Goal: Task Accomplishment & Management: Manage account settings

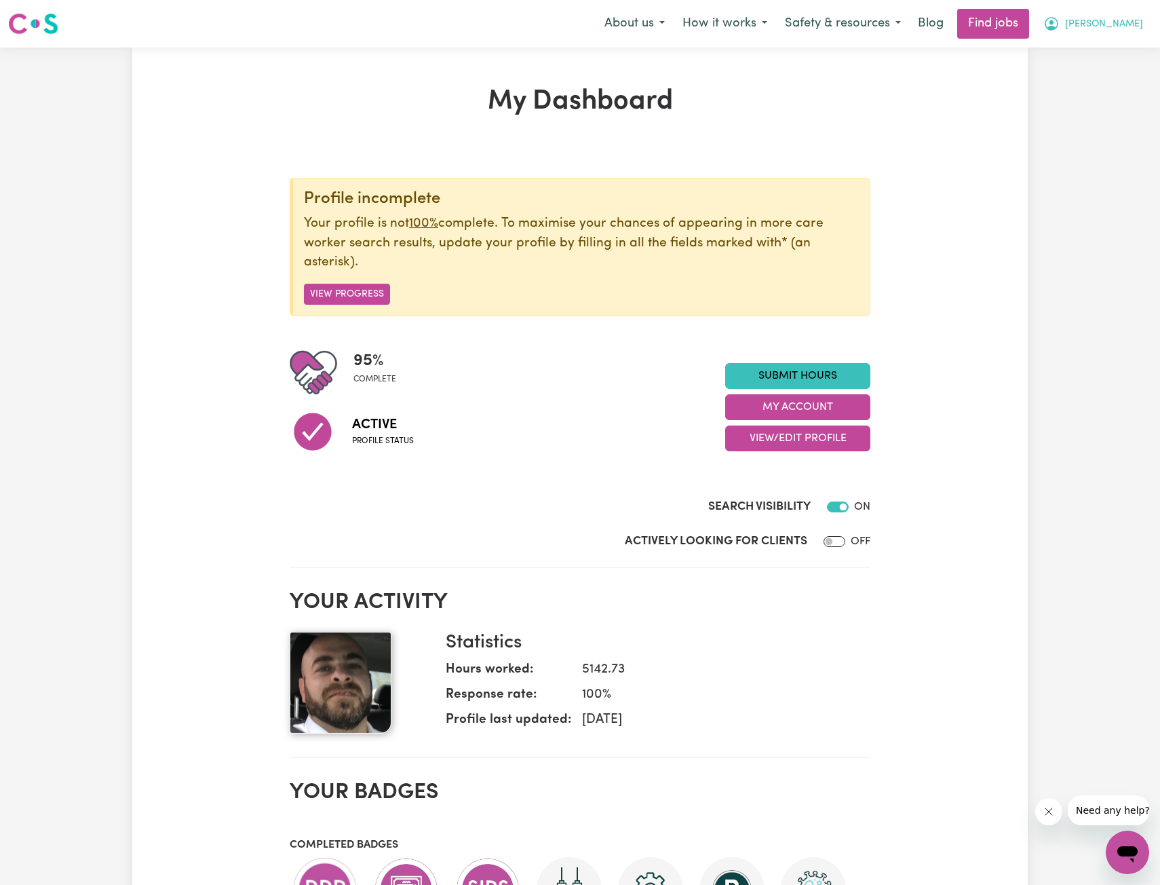
click at [1133, 26] on span "[PERSON_NAME]" at bounding box center [1104, 24] width 78 height 15
click at [1094, 53] on link "My Account" at bounding box center [1097, 53] width 107 height 26
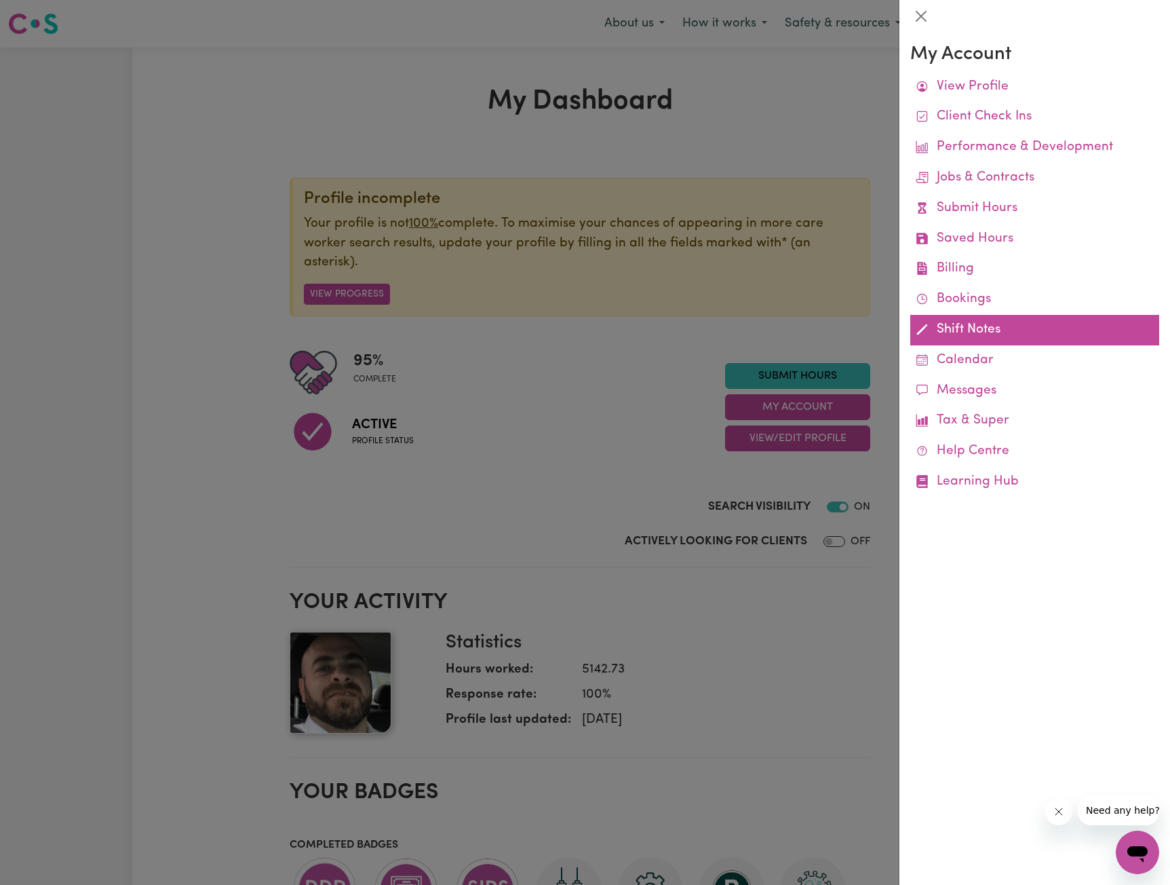
click at [953, 323] on link "Shift Notes" at bounding box center [1035, 330] width 249 height 31
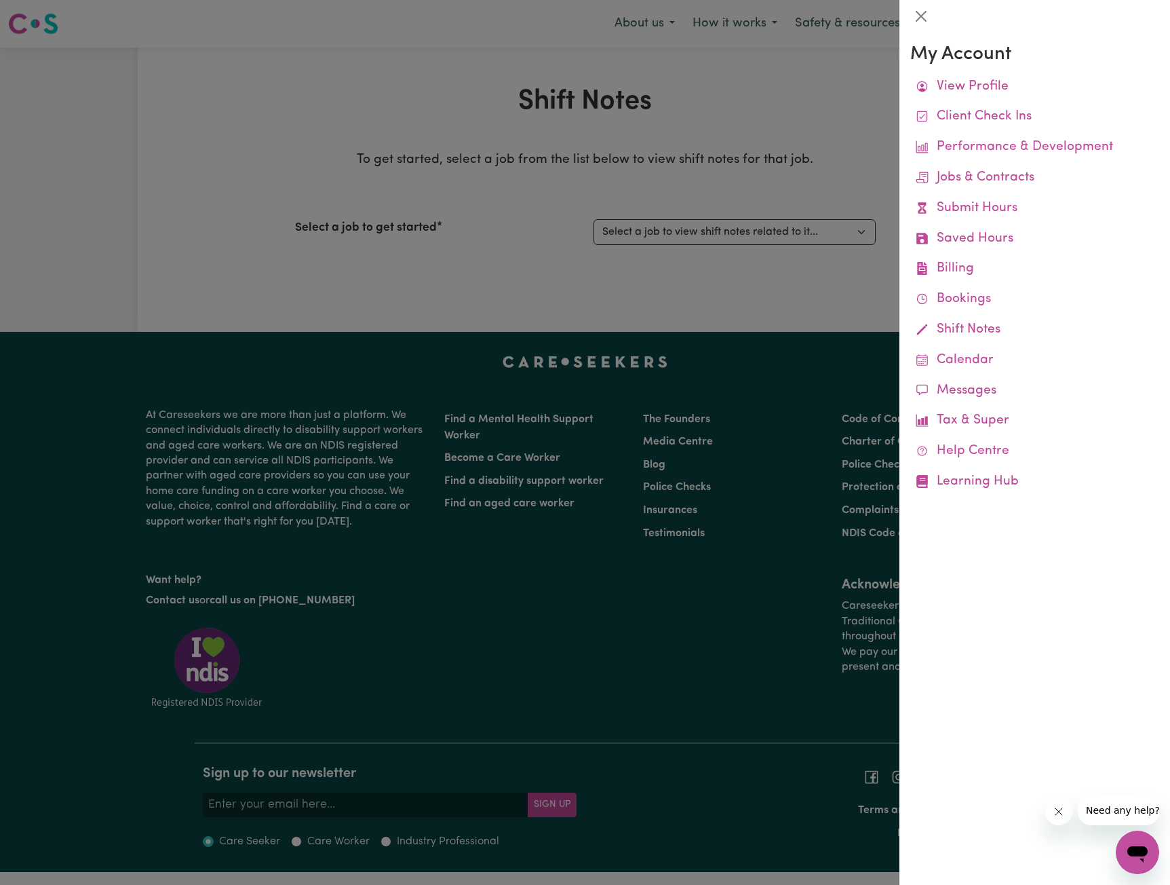
click at [742, 286] on div at bounding box center [585, 442] width 1170 height 885
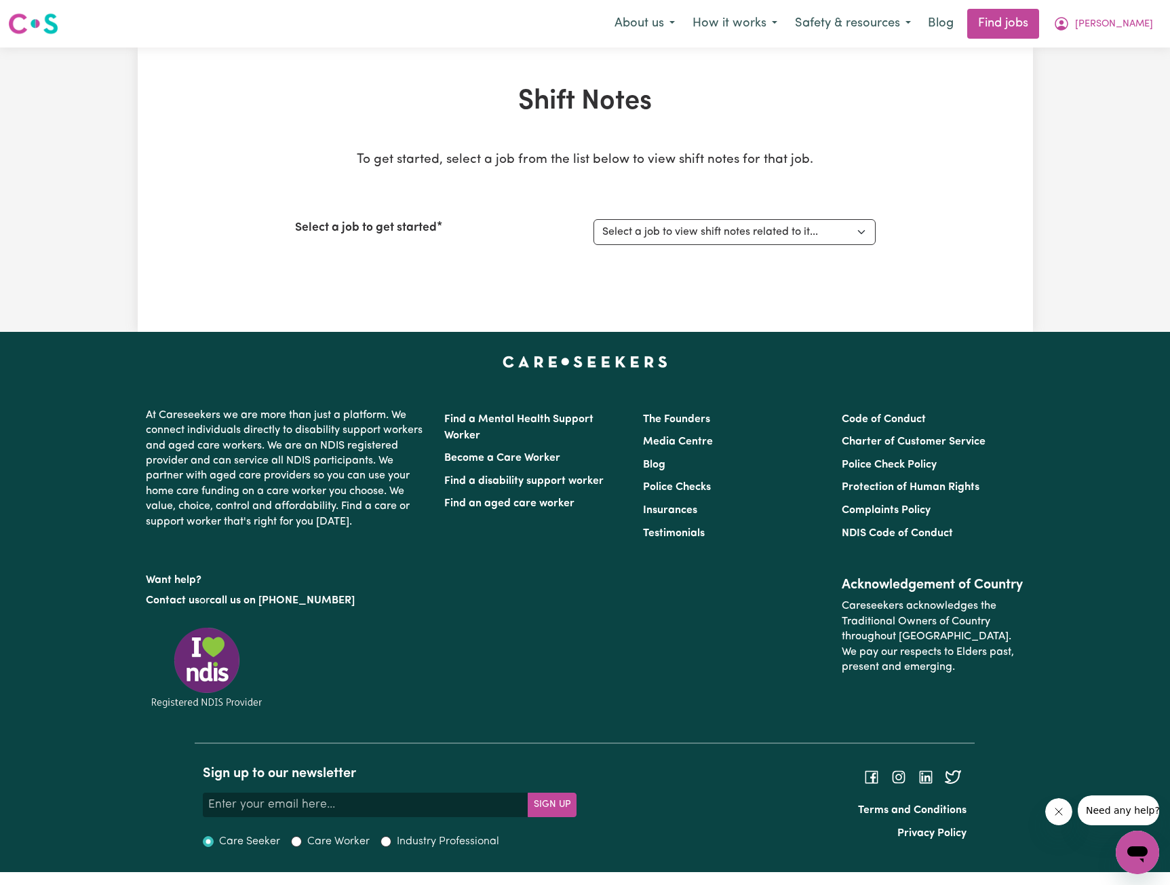
click at [769, 237] on select "Select a job to view shift notes related to it... [[PERSON_NAME] Jeankoulian] […" at bounding box center [735, 232] width 282 height 26
click at [756, 245] on div "Select a job to get started Select a job to view shift notes related to it... […" at bounding box center [585, 232] width 581 height 58
click at [763, 234] on select "Select a job to view shift notes related to it... [[PERSON_NAME] Jeankoulian] […" at bounding box center [735, 232] width 282 height 26
click at [594, 219] on select "Select a job to view shift notes related to it... [[PERSON_NAME] Jeankoulian] […" at bounding box center [735, 232] width 282 height 26
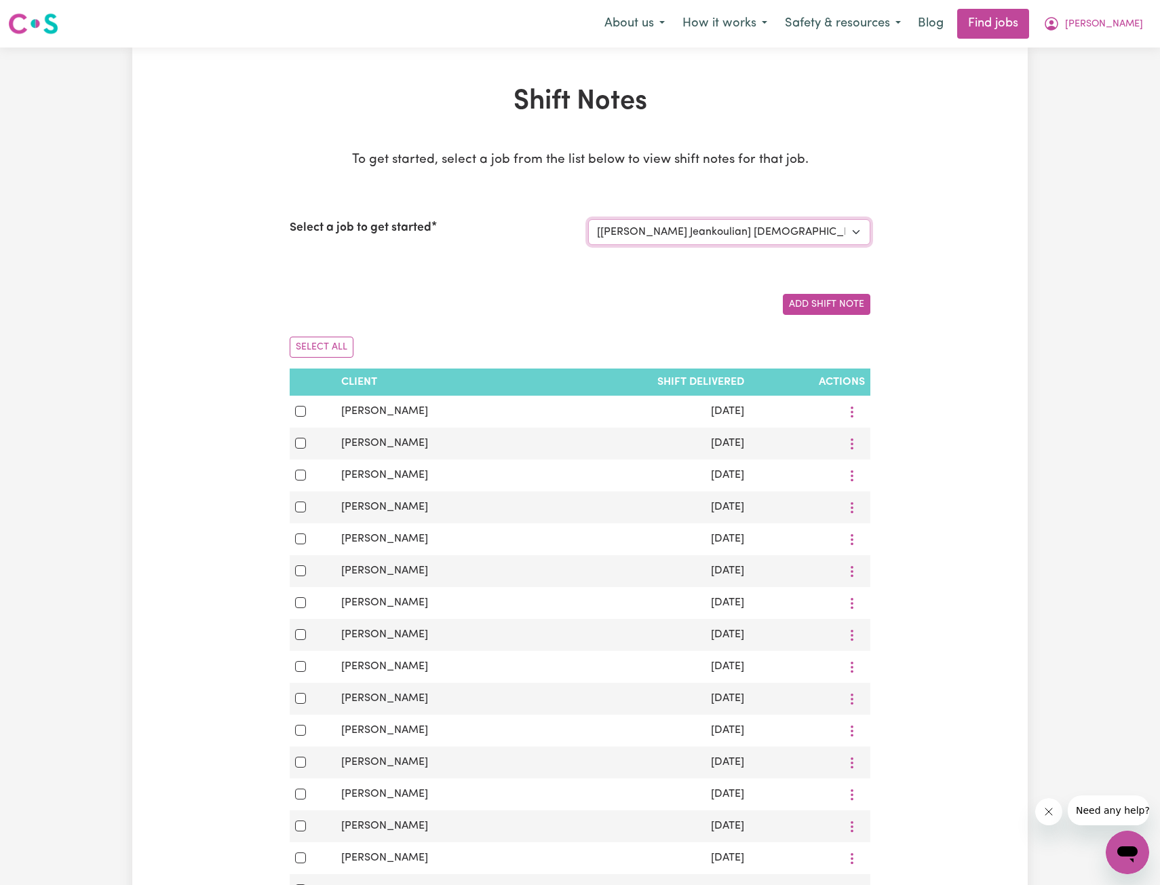
click at [797, 234] on select "Select a job to view shift notes related to it... [[PERSON_NAME] Jeankoulian] […" at bounding box center [729, 232] width 282 height 26
select select "11042"
click at [588, 219] on select "Select a job to view shift notes related to it... [[PERSON_NAME] Jeankoulian] […" at bounding box center [729, 232] width 282 height 26
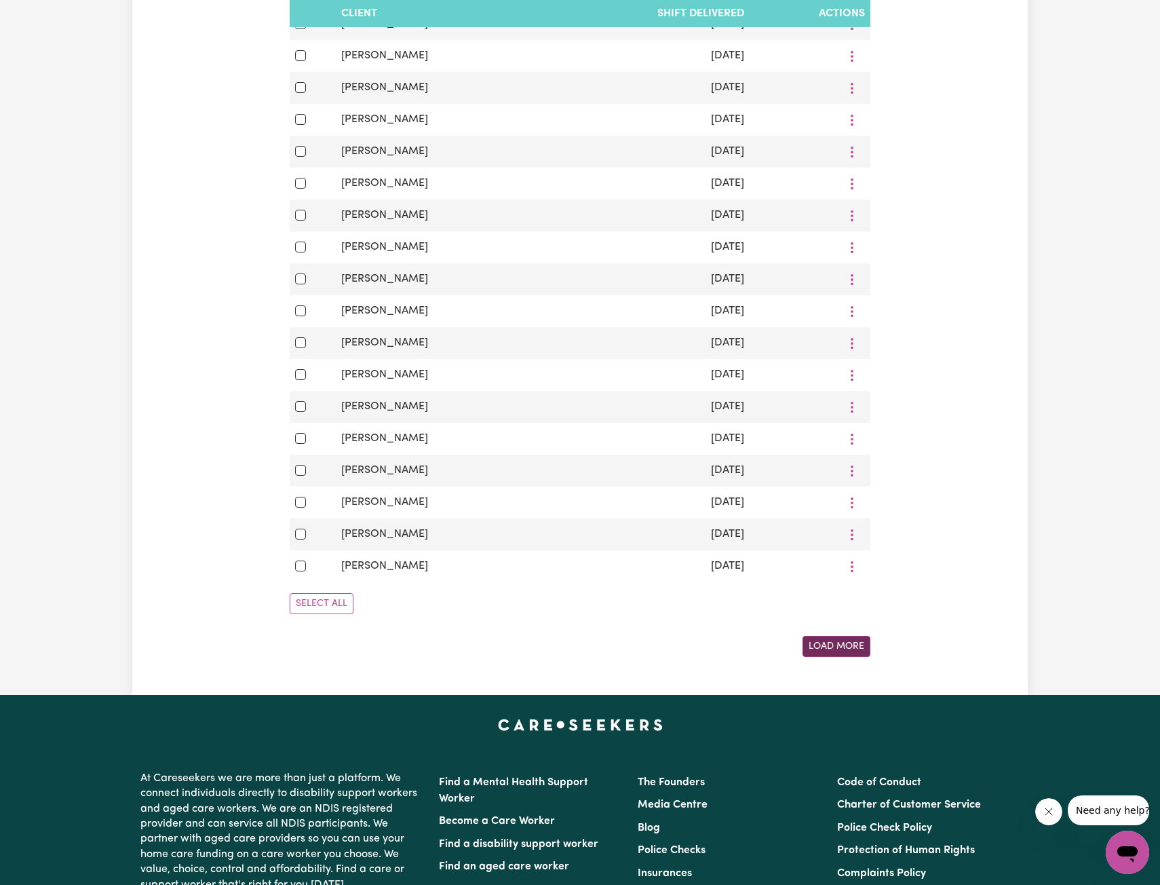
click at [841, 657] on button "Load More" at bounding box center [837, 646] width 68 height 21
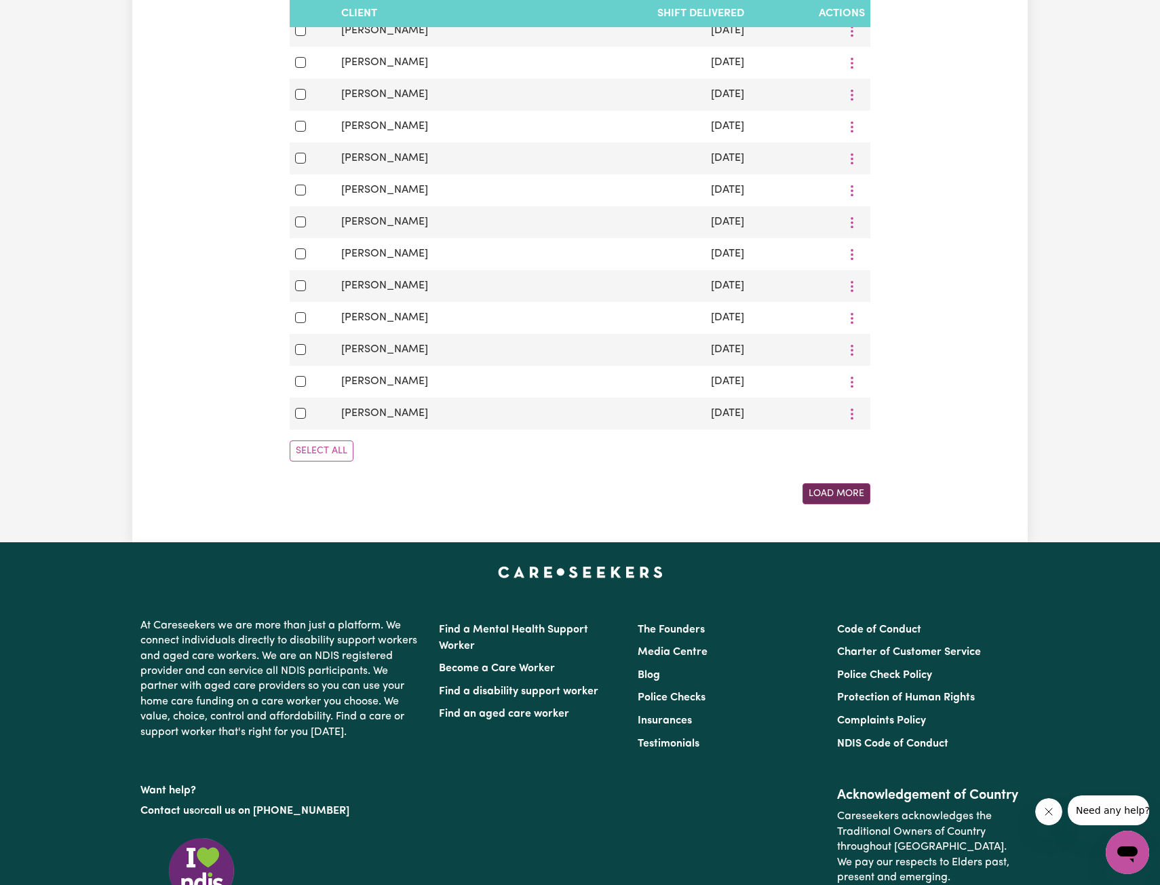
click at [840, 504] on button "Load More" at bounding box center [837, 493] width 68 height 21
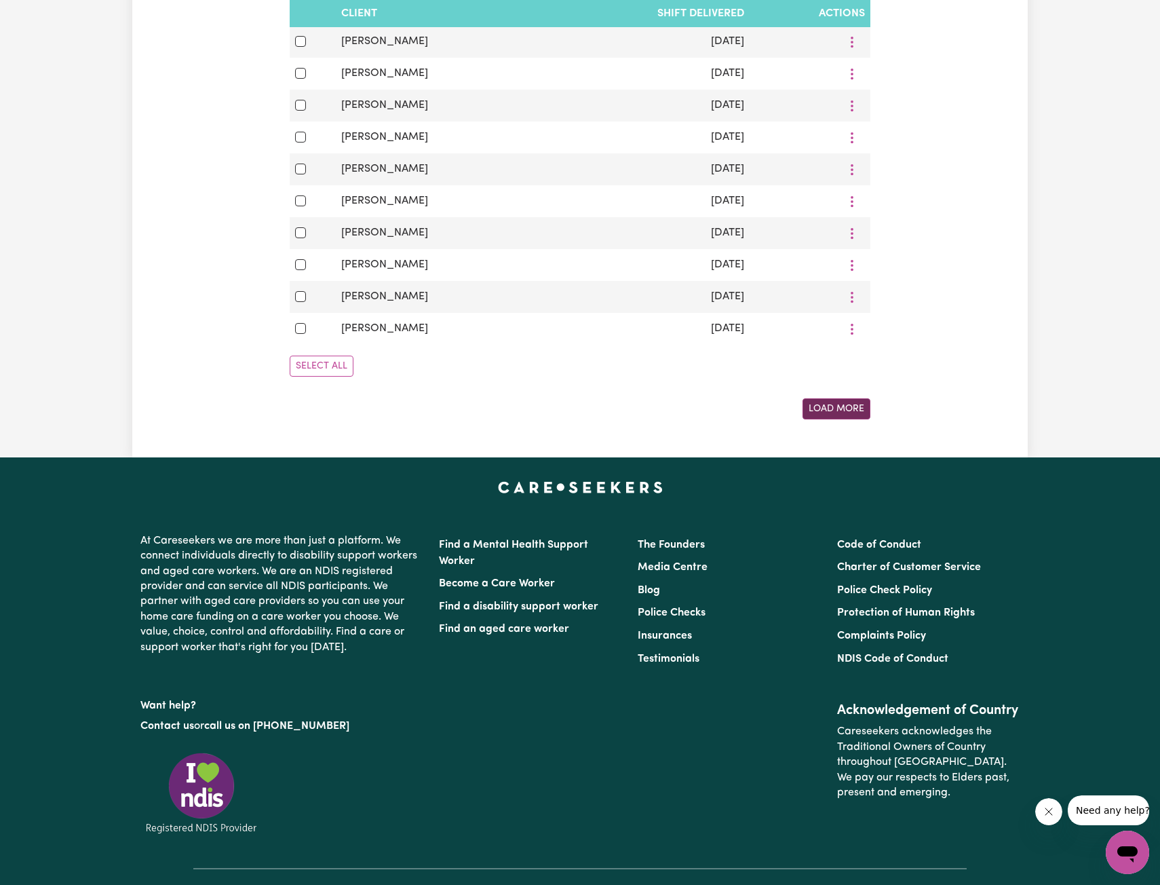
click at [833, 419] on button "Load More" at bounding box center [837, 408] width 68 height 21
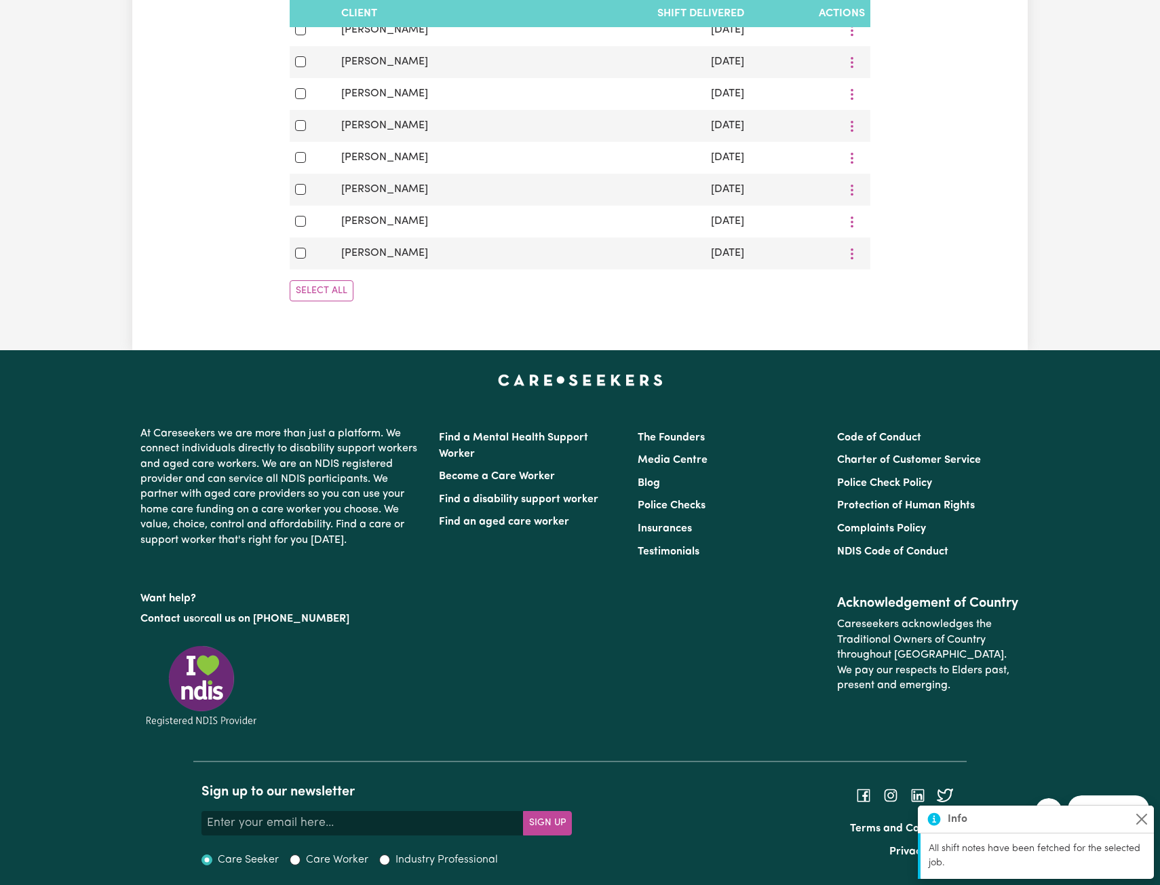
scroll to position [3189, 0]
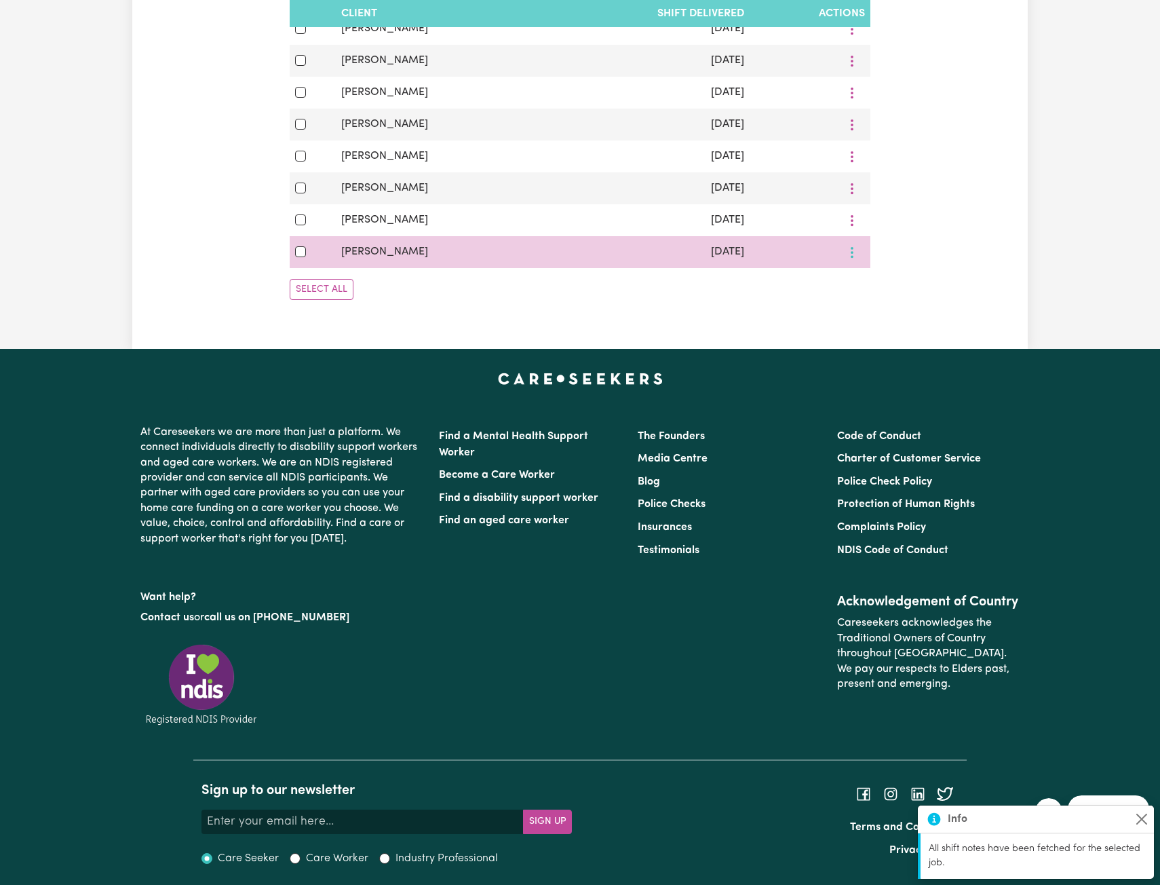
click at [858, 259] on icon "More options" at bounding box center [852, 253] width 14 height 14
click at [862, 292] on span at bounding box center [867, 284] width 11 height 16
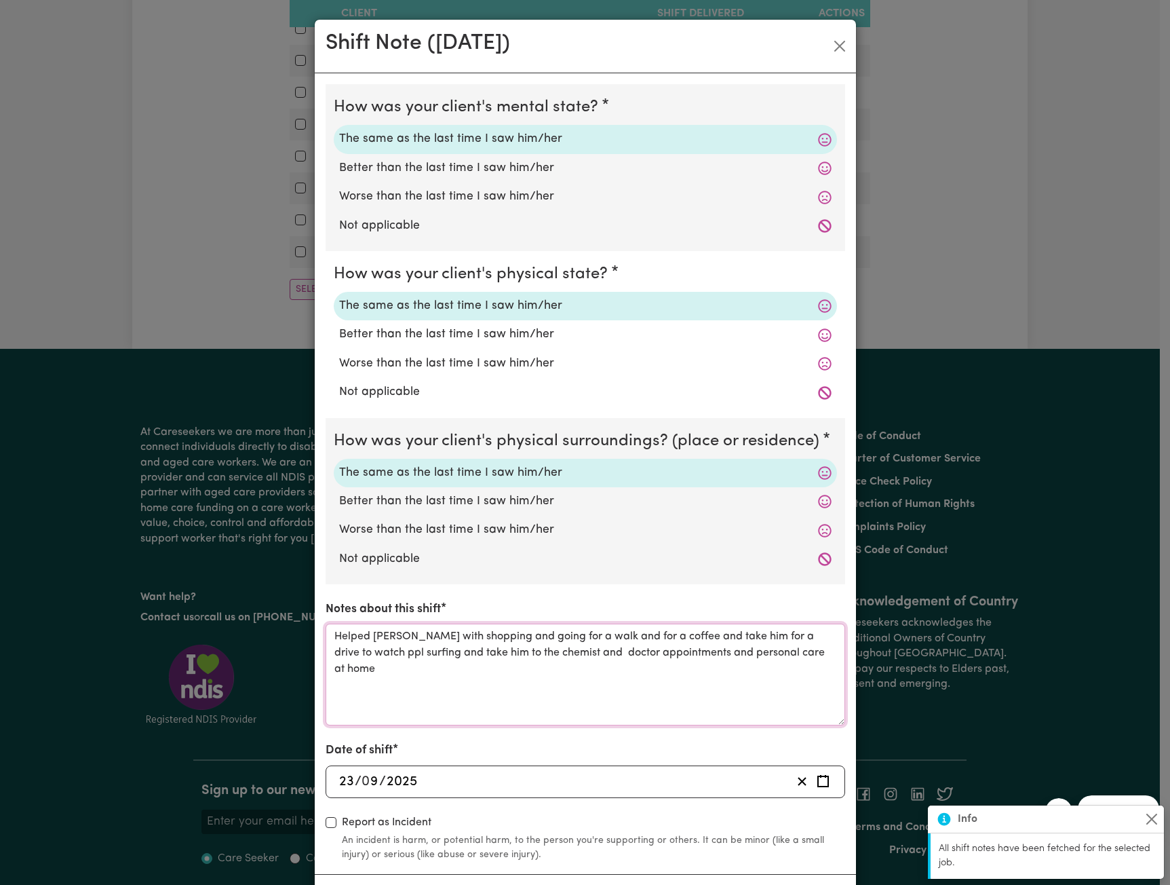
drag, startPoint x: 381, startPoint y: 637, endPoint x: 710, endPoint y: 674, distance: 331.2
click at [706, 674] on textarea "Helped [PERSON_NAME] with shopping and going for a walk and for a coffee and ta…" at bounding box center [586, 675] width 520 height 102
click at [710, 674] on textarea "Helped [PERSON_NAME] with shopping and going for a walk and for a coffee and ta…" at bounding box center [586, 675] width 520 height 102
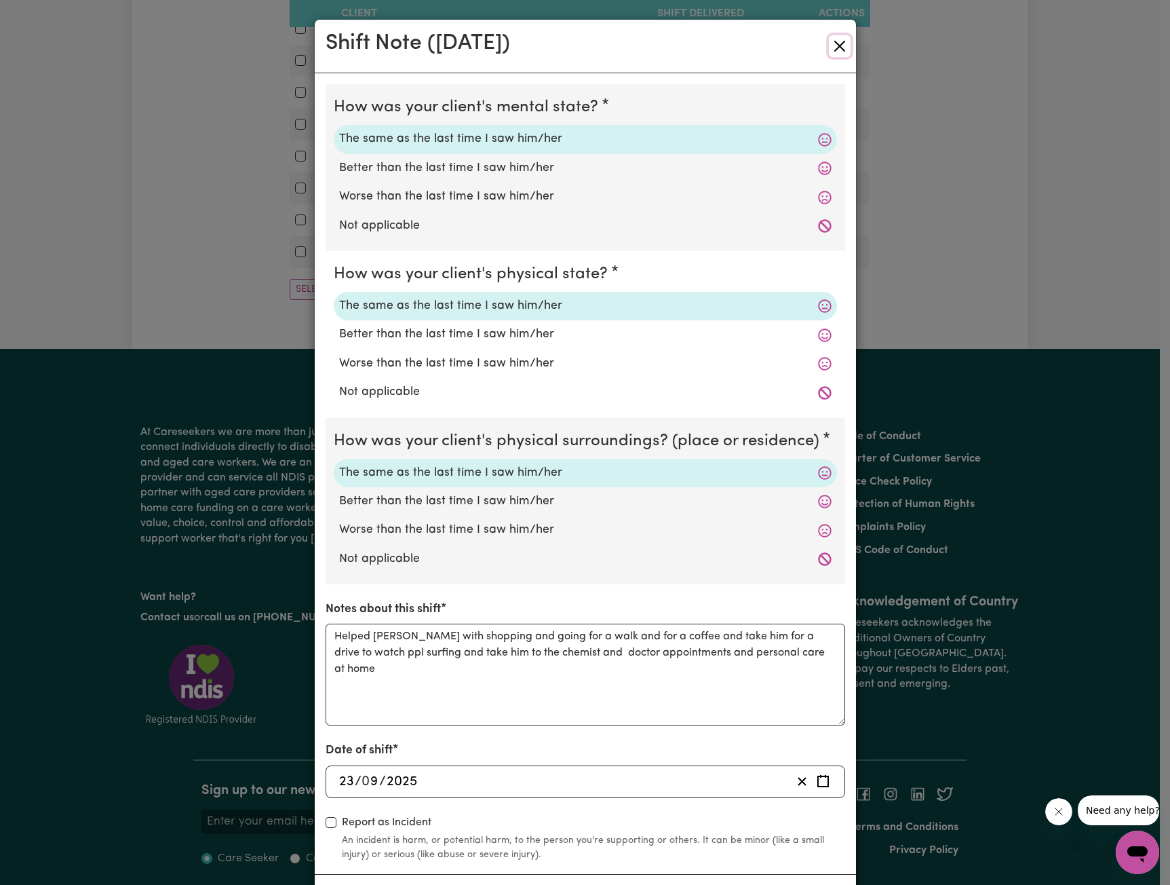
click at [845, 41] on button "Close" at bounding box center [840, 46] width 22 height 22
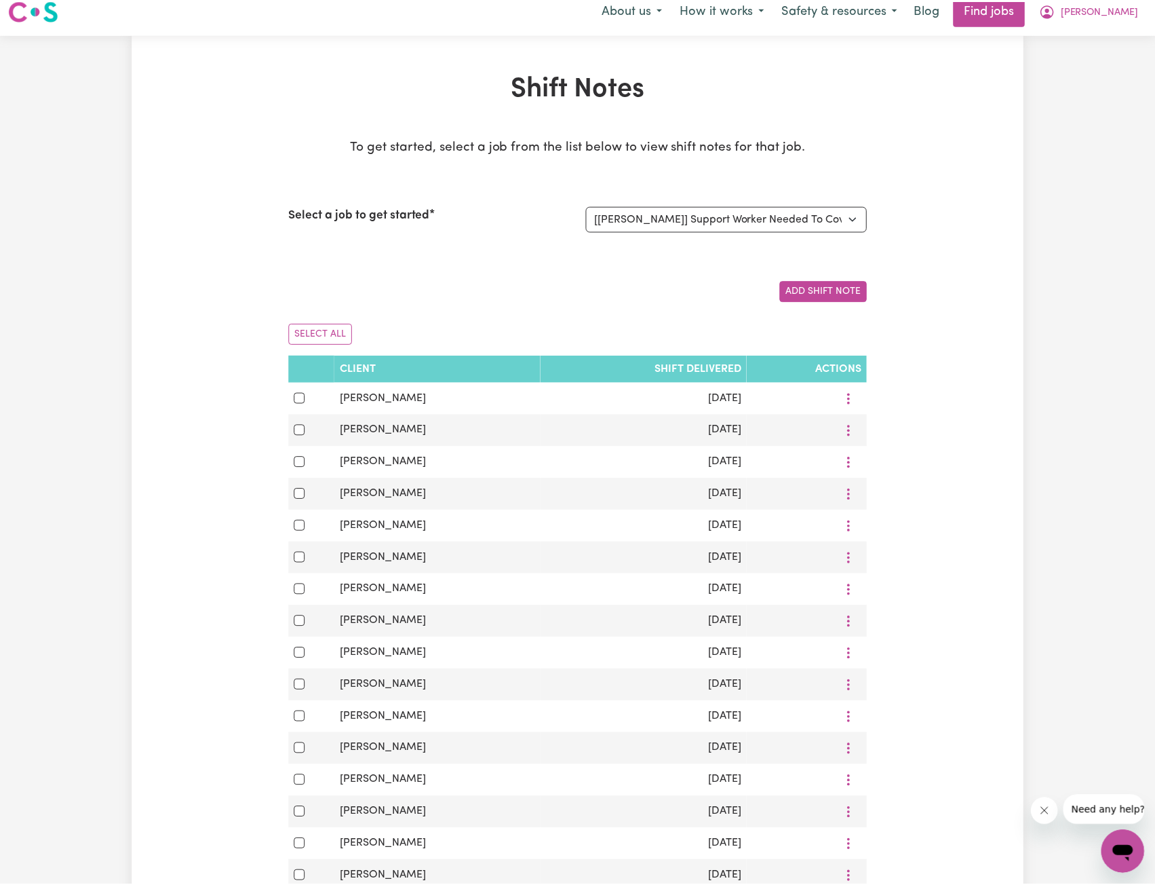
scroll to position [0, 0]
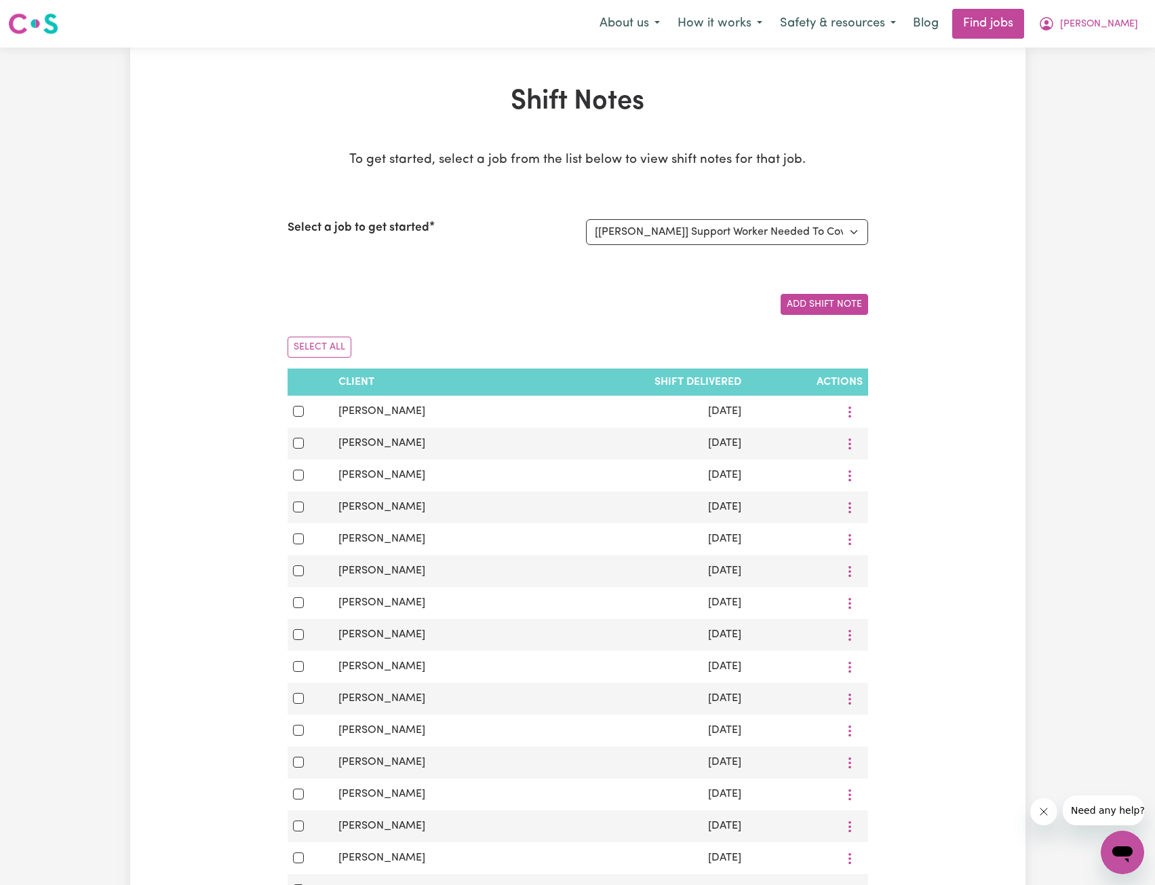
click at [432, 270] on div "To get started, select a job from the list below to view shift notes for that j…" at bounding box center [578, 214] width 581 height 127
click at [1133, 28] on span "[PERSON_NAME]" at bounding box center [1099, 24] width 78 height 15
click at [1081, 47] on link "My Account" at bounding box center [1092, 53] width 107 height 26
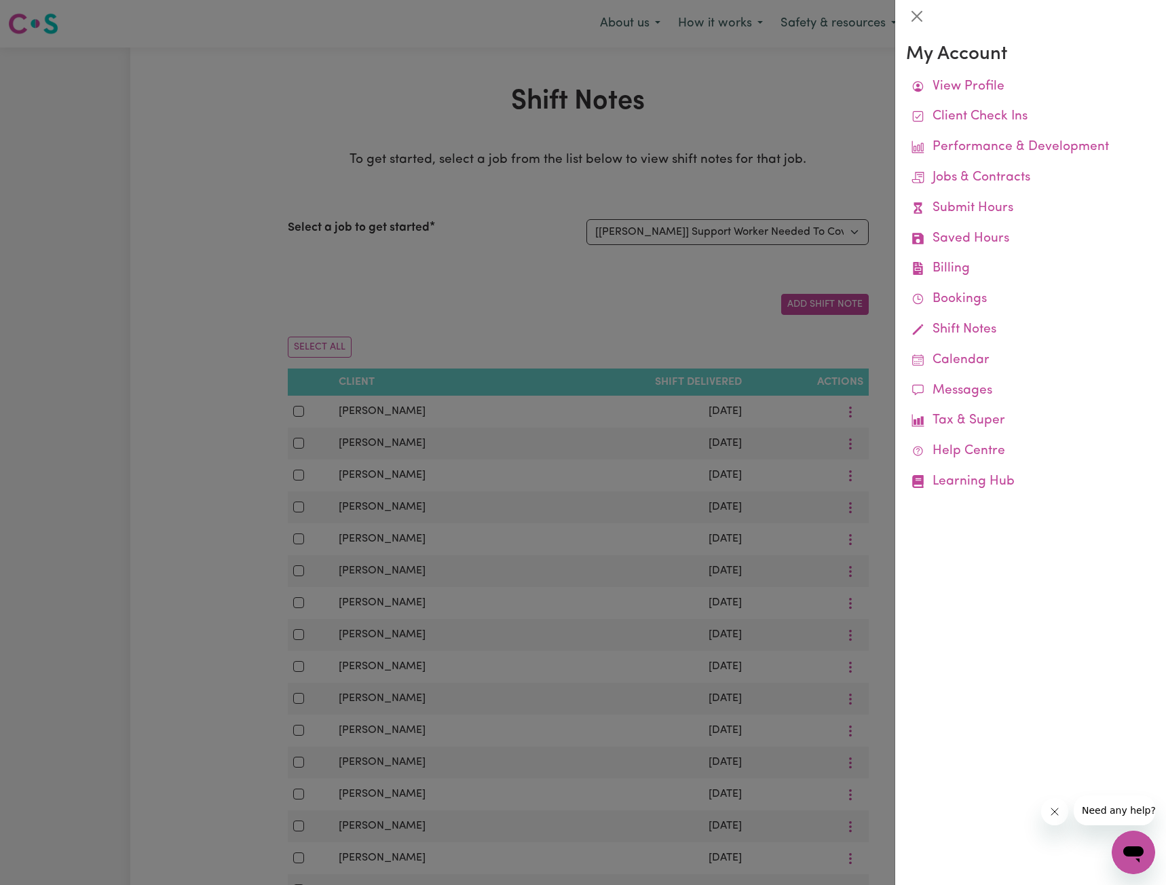
click at [611, 225] on div at bounding box center [583, 442] width 1166 height 885
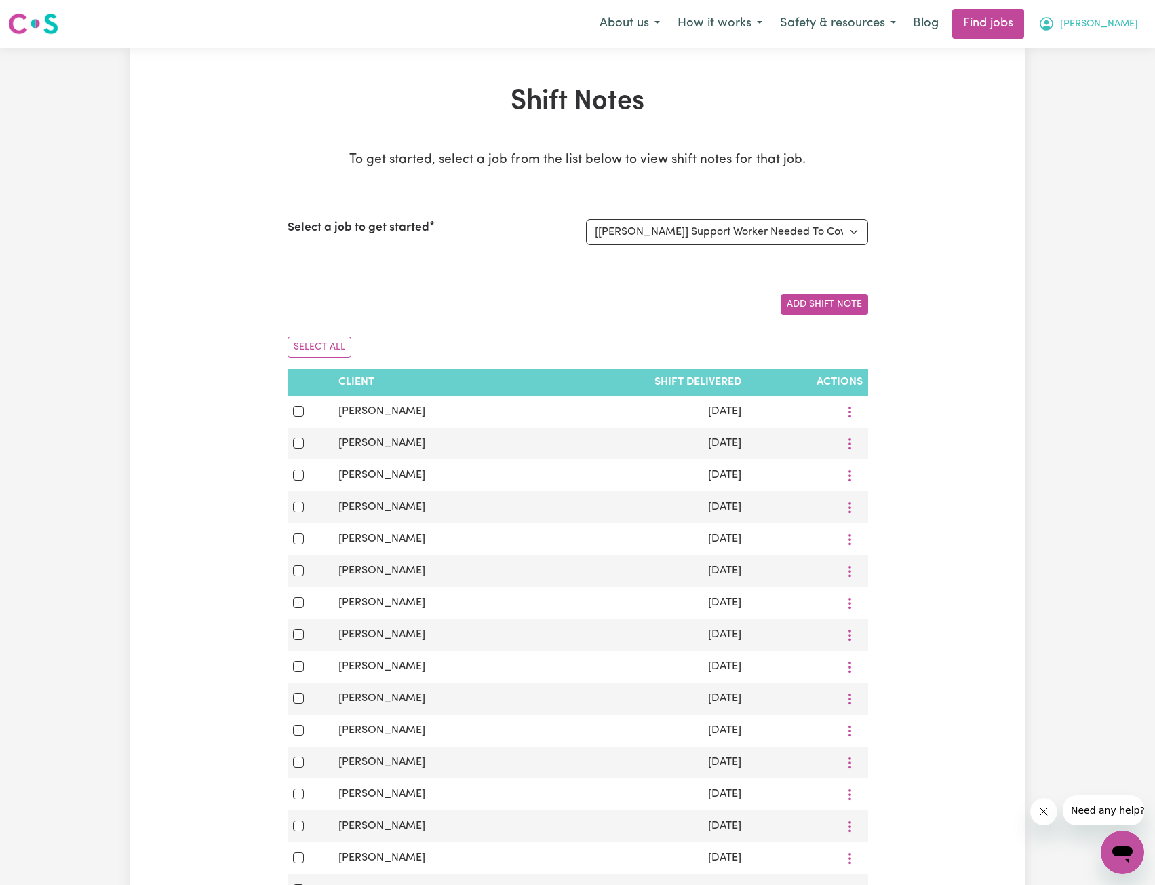
click at [1116, 21] on span "[PERSON_NAME]" at bounding box center [1099, 24] width 78 height 15
click at [1079, 106] on link "Logout" at bounding box center [1092, 104] width 107 height 26
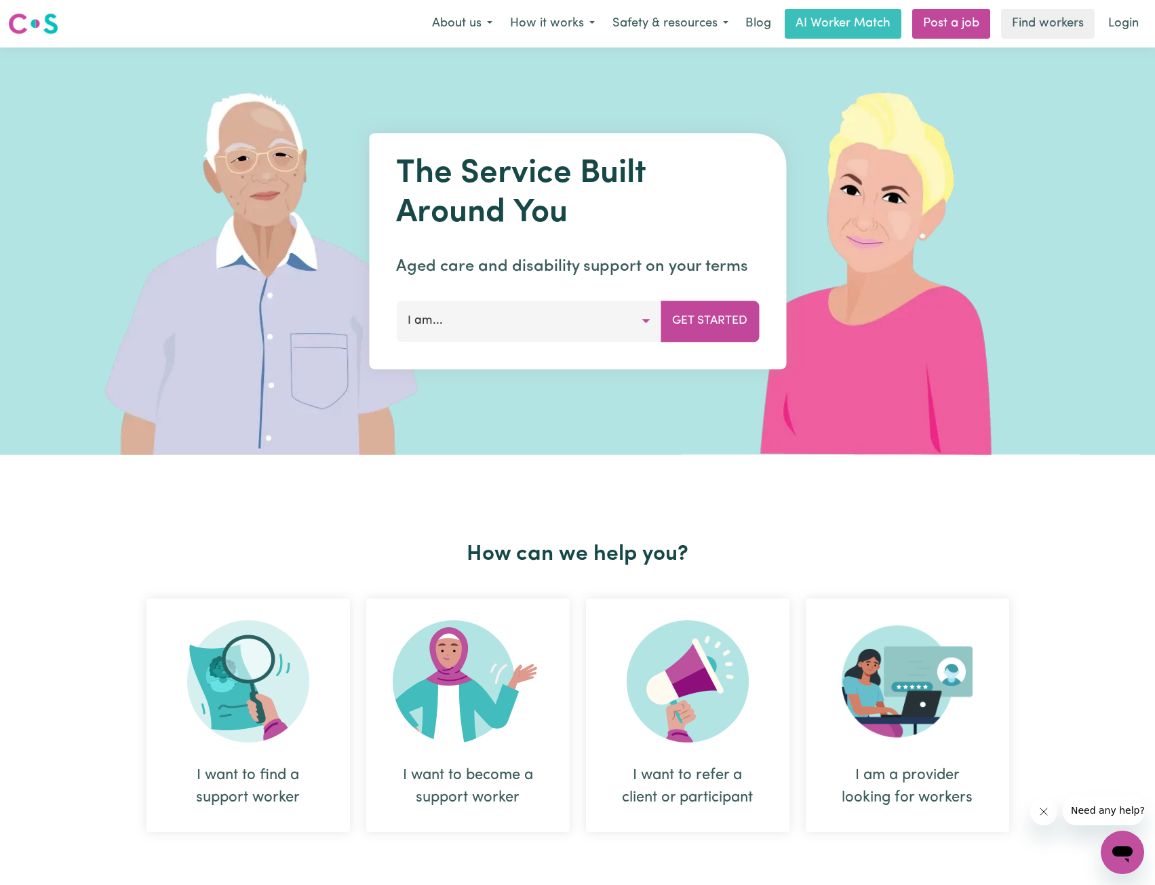
click at [1112, 27] on link "Login" at bounding box center [1123, 24] width 47 height 30
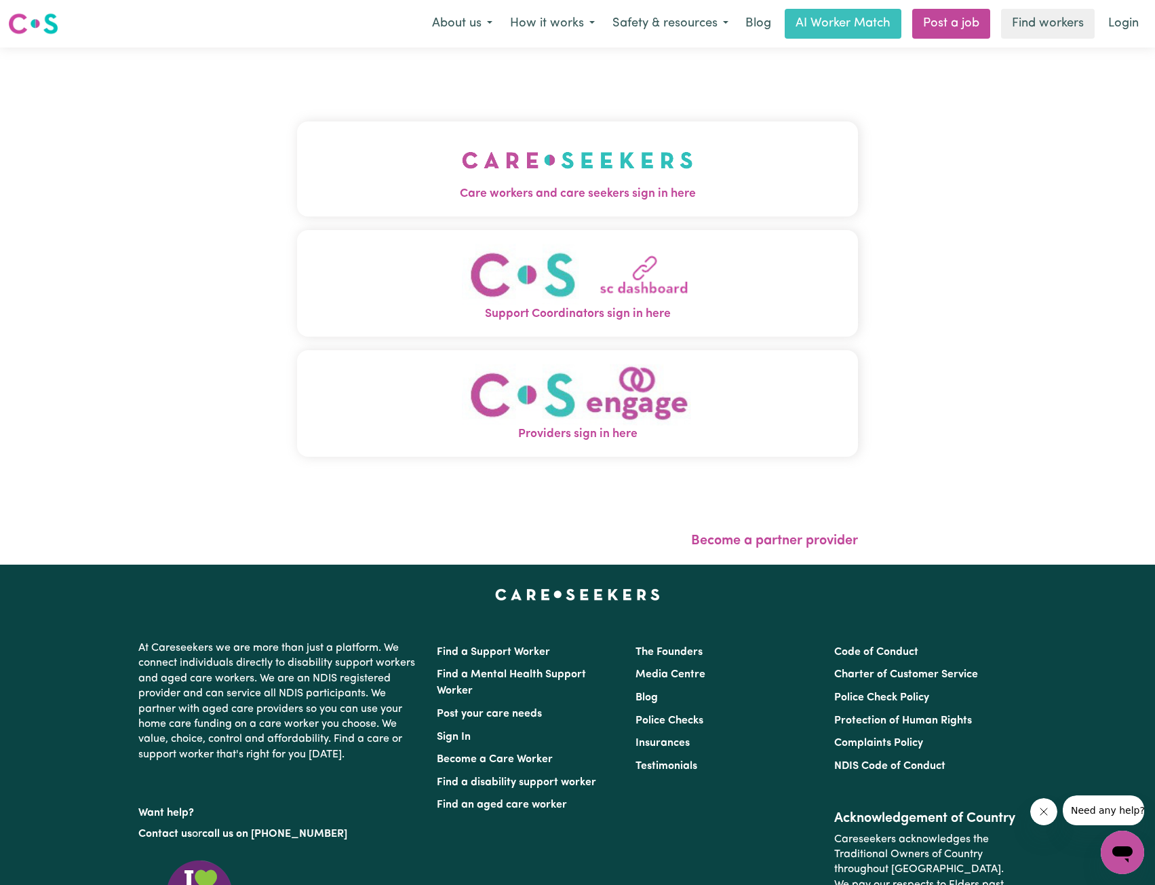
click at [516, 149] on button "Care workers and care seekers sign in here" at bounding box center [578, 168] width 562 height 95
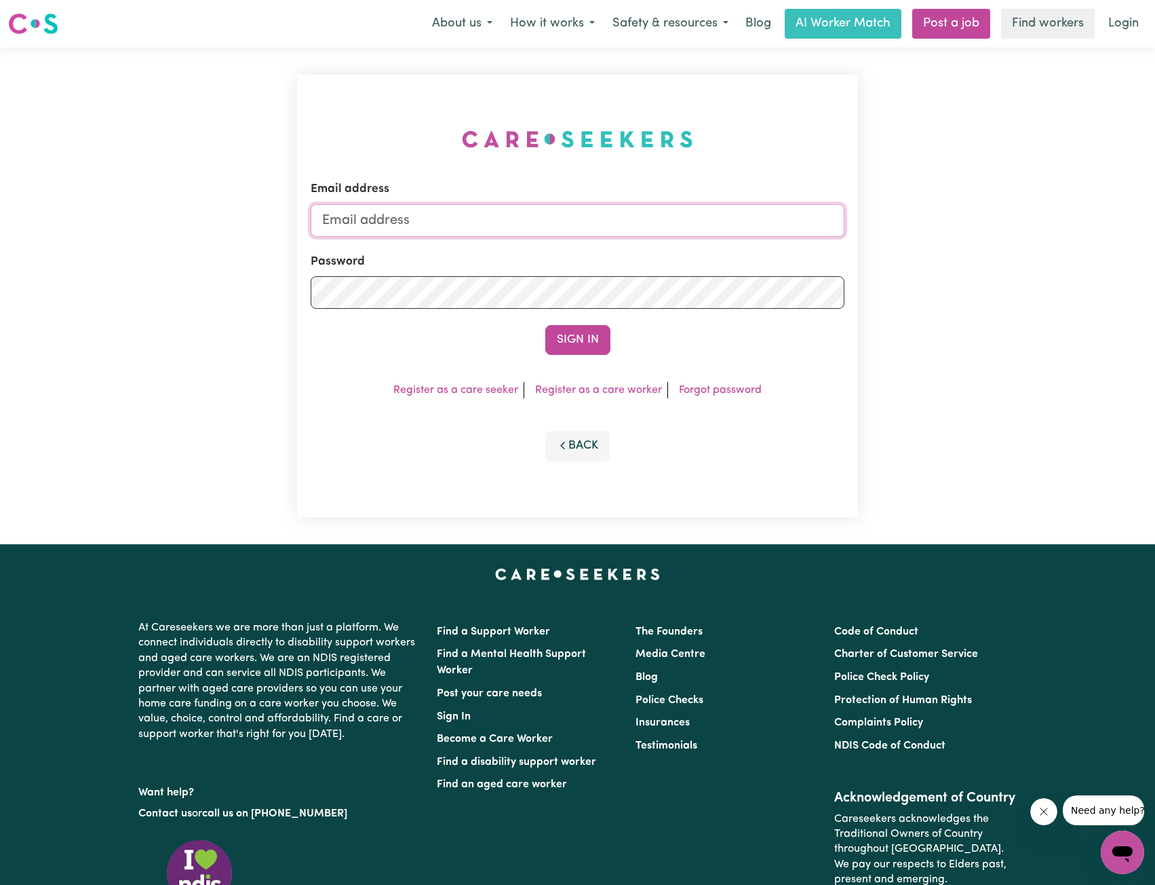
click at [583, 223] on input "Email address" at bounding box center [578, 220] width 535 height 33
drag, startPoint x: 391, startPoint y: 220, endPoint x: 684, endPoint y: 259, distance: 295.7
click at [670, 257] on form "Email address [EMAIL_ADDRESS][PERSON_NAME][DOMAIN_NAME] Password Sign In" at bounding box center [578, 267] width 535 height 174
type input "superuser~[EMAIL_ADDRESS][DOMAIN_NAME]"
click at [572, 350] on button "Sign In" at bounding box center [577, 340] width 65 height 30
